Goal: Navigation & Orientation: Find specific page/section

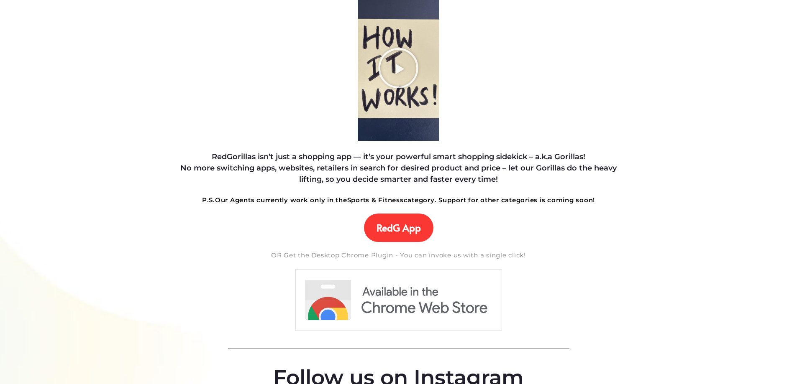
scroll to position [77, 0]
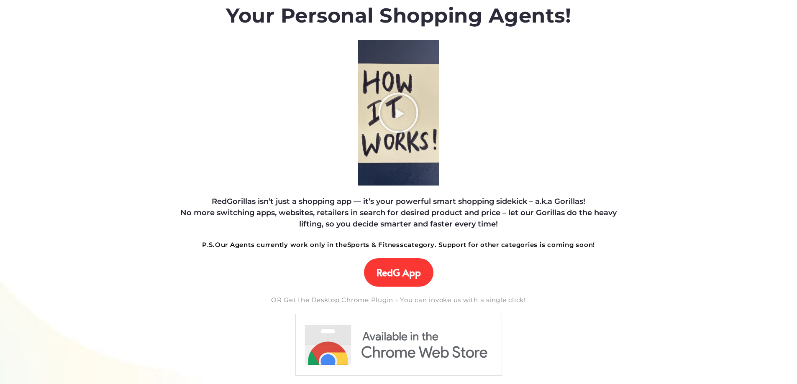
click at [393, 339] on img at bounding box center [398, 345] width 207 height 63
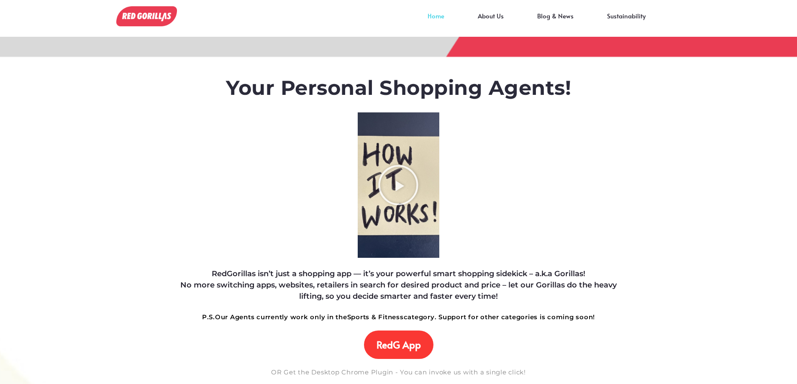
scroll to position [0, 0]
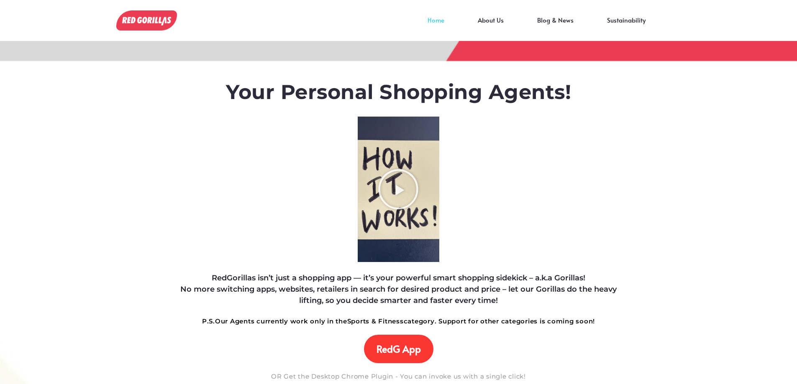
click at [442, 21] on link "Home" at bounding box center [436, 26] width 50 height 13
click at [129, 20] on img at bounding box center [146, 17] width 61 height 20
click at [550, 20] on link "Blog & News" at bounding box center [555, 26] width 70 height 13
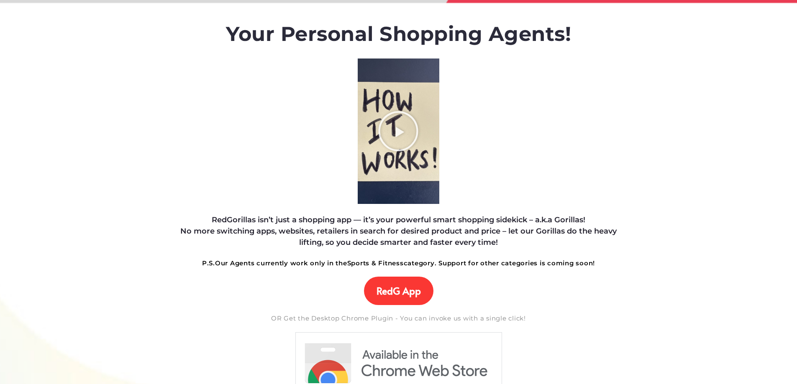
scroll to position [84, 0]
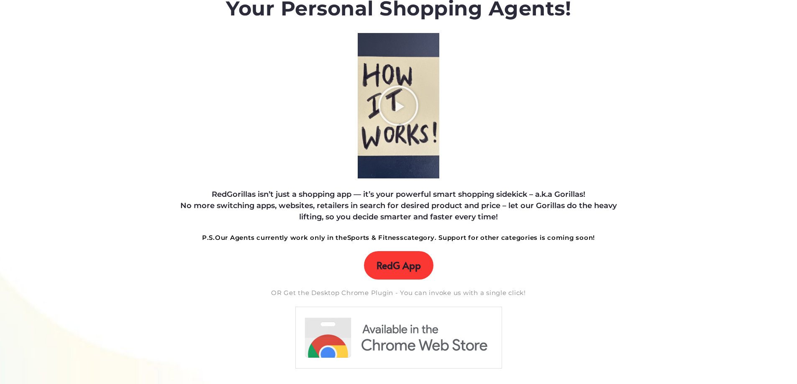
click at [408, 270] on span "RedG App" at bounding box center [398, 266] width 44 height 12
